Goal: Check status: Check status

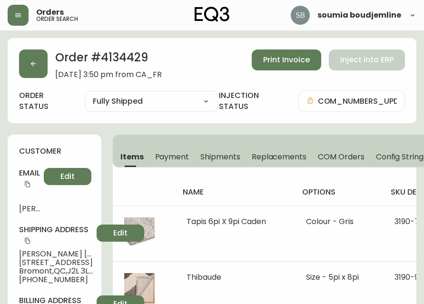
select select "FULLY_SHIPPED"
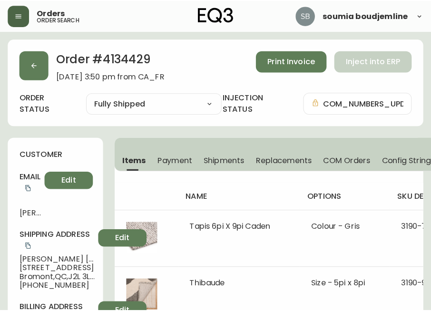
scroll to position [90, 0]
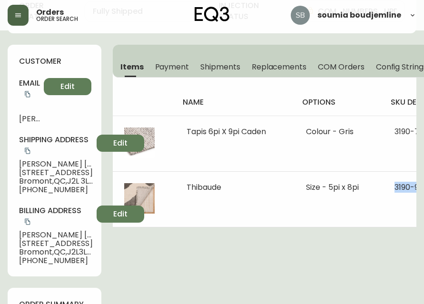
click at [22, 20] on button "button" at bounding box center [18, 15] width 21 height 21
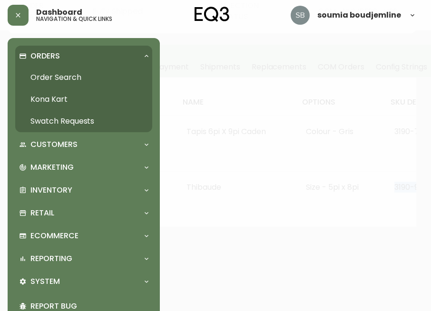
scroll to position [90, 0]
click at [68, 81] on link "Order Search" at bounding box center [83, 78] width 137 height 22
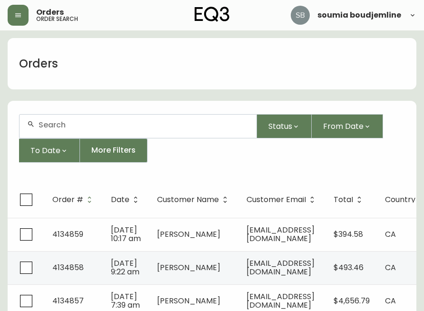
drag, startPoint x: 87, startPoint y: 125, endPoint x: 96, endPoint y: 114, distance: 14.2
click at [87, 125] on input "text" at bounding box center [144, 124] width 210 height 9
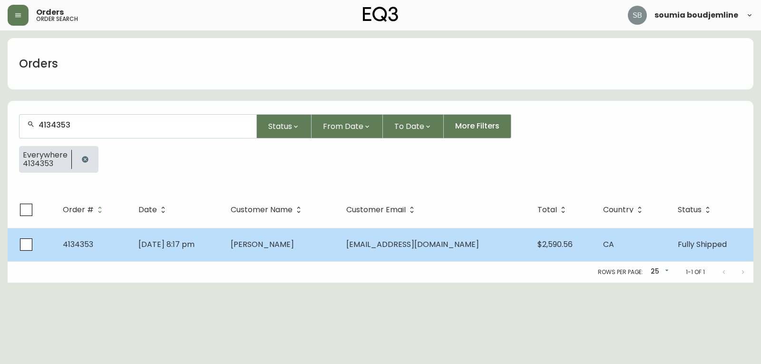
type input "4134353"
click at [319, 251] on td "[PERSON_NAME]" at bounding box center [281, 244] width 116 height 33
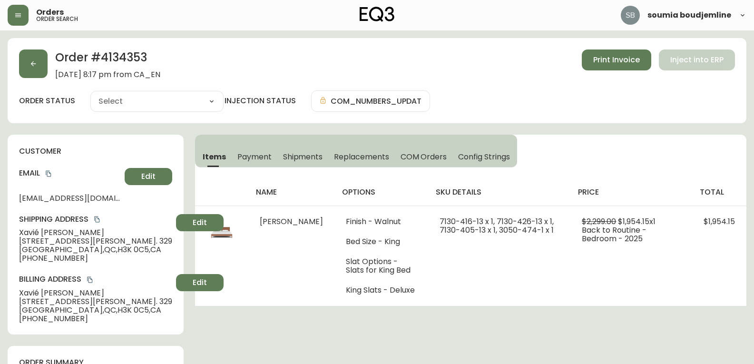
type input "Fully Shipped"
select select "FULLY_SHIPPED"
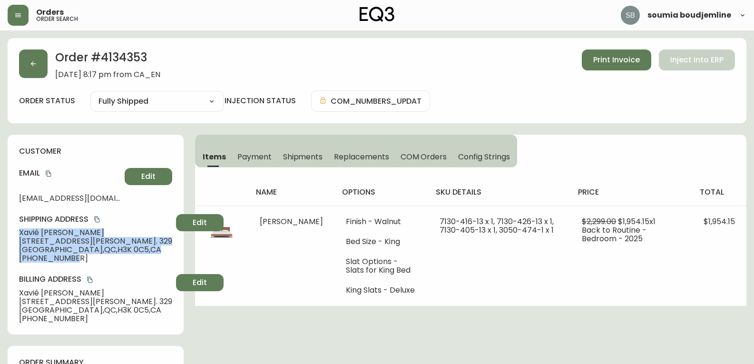
drag, startPoint x: 72, startPoint y: 257, endPoint x: 12, endPoint y: 235, distance: 63.7
click at [12, 235] on div "customer Email [EMAIL_ADDRESS][DOMAIN_NAME] Edit Shipping Address [GEOGRAPHIC_D…" at bounding box center [96, 235] width 176 height 200
copy div "Xavié [PERSON_NAME] [STREET_ADDRESS][PERSON_NAME], app. [STREET_ADDRESS] [PHONE…"
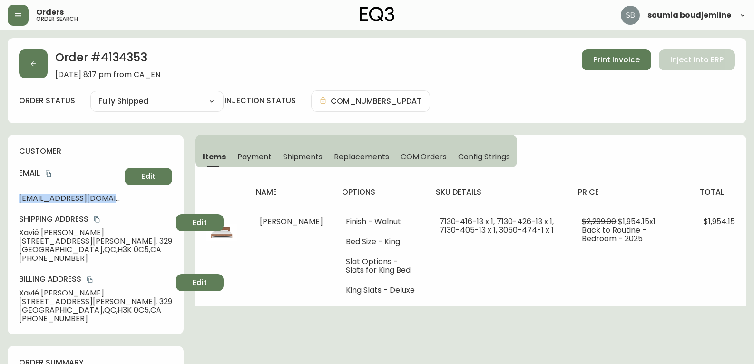
drag, startPoint x: 19, startPoint y: 197, endPoint x: 137, endPoint y: 193, distance: 118.1
click at [137, 193] on div "Email [EMAIL_ADDRESS][DOMAIN_NAME] Edit" at bounding box center [95, 185] width 153 height 34
copy div "[EMAIL_ADDRESS][DOMAIN_NAME] Edit"
